Goal: Task Accomplishment & Management: Complete application form

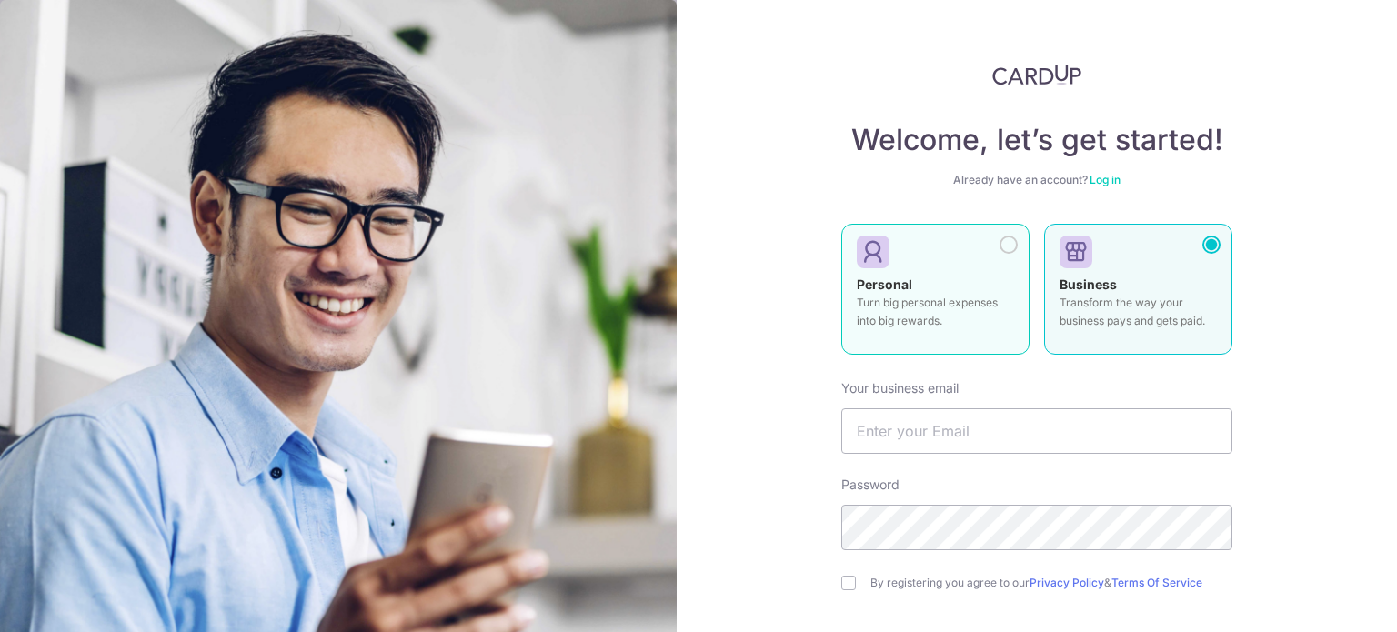
click at [929, 283] on div "Personal Turn big personal expenses into big rewards." at bounding box center [935, 308] width 157 height 64
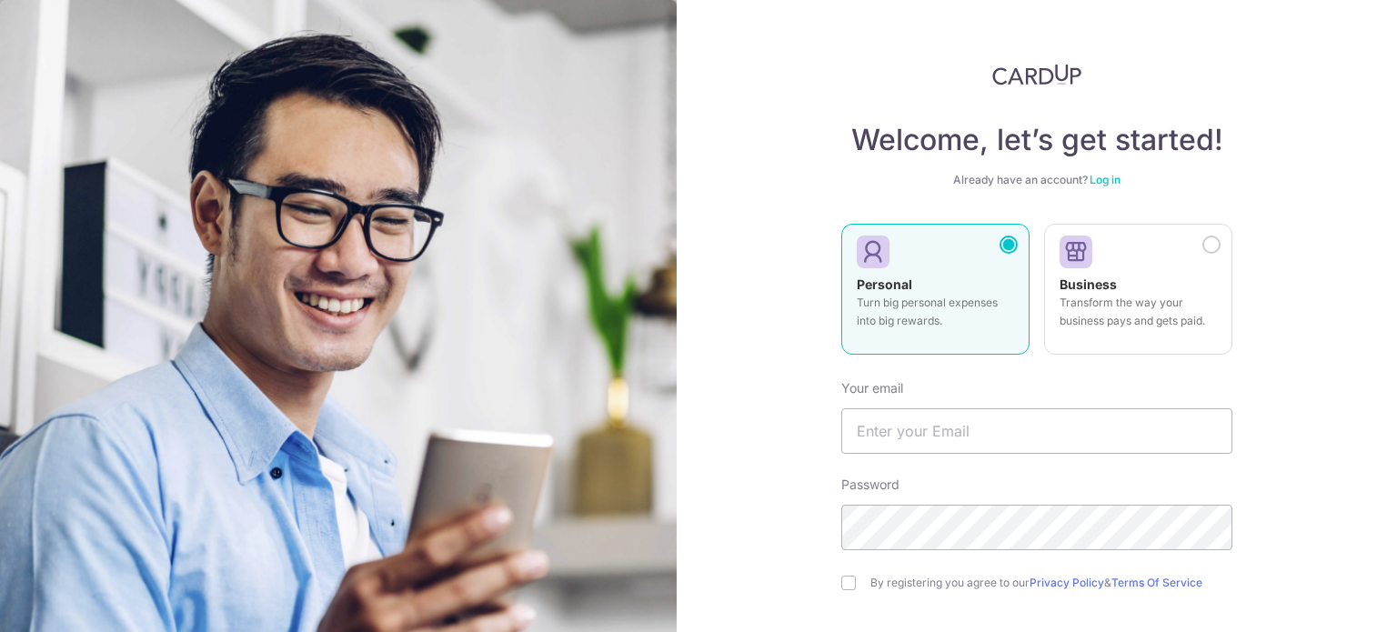
click at [929, 283] on div "Personal Turn big personal expenses into big rewards." at bounding box center [935, 308] width 157 height 64
click at [292, 108] on img at bounding box center [338, 481] width 677 height 962
